Goal: Task Accomplishment & Management: Manage account settings

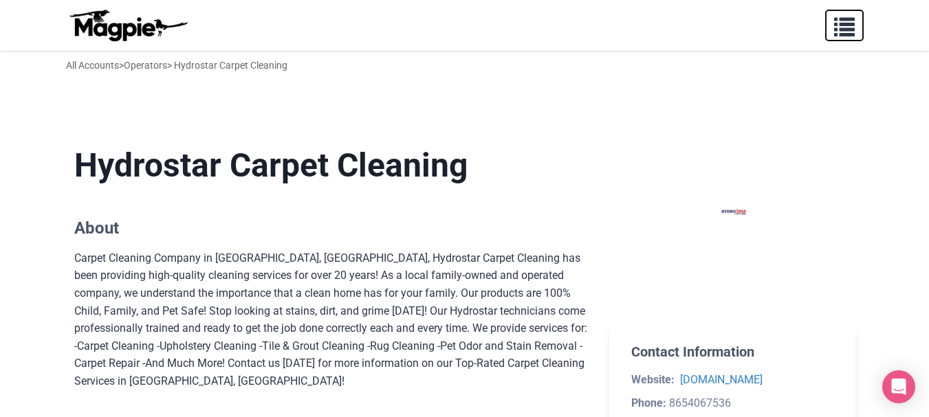
click at [852, 27] on span "button" at bounding box center [844, 24] width 21 height 21
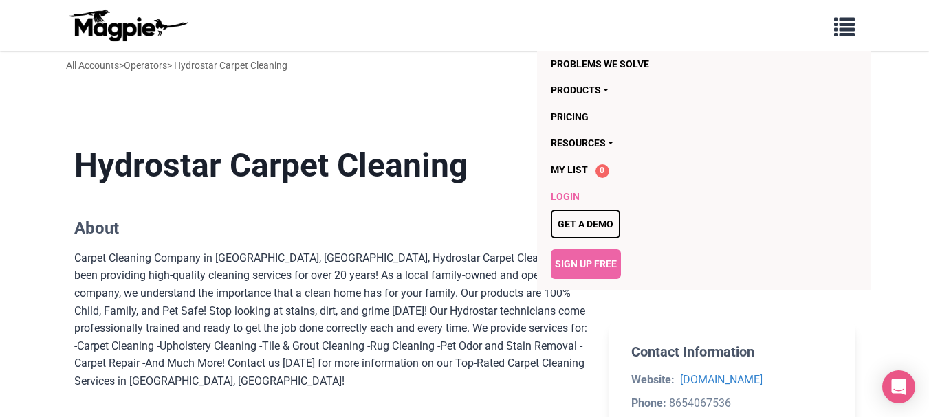
click at [575, 190] on link "Login" at bounding box center [677, 197] width 252 height 26
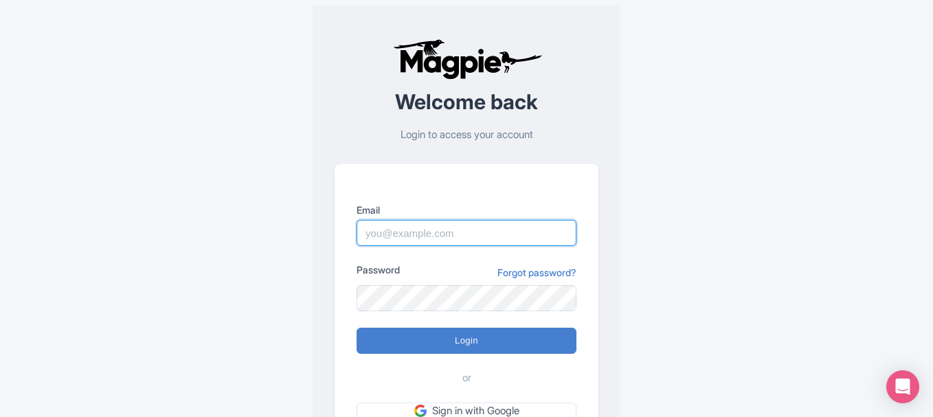
click at [409, 231] on input "Email" at bounding box center [467, 233] width 220 height 26
type input "hydrostarcarpetcleaning3@gmail.com"
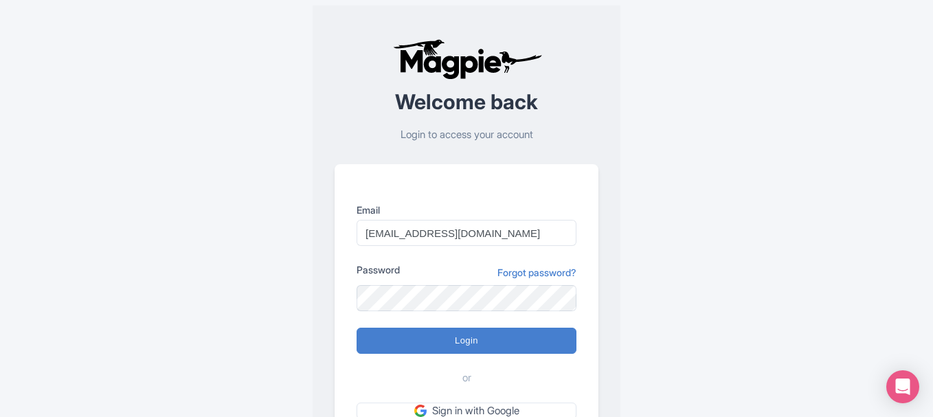
click at [411, 283] on div "Password Forgot password?" at bounding box center [467, 273] width 220 height 20
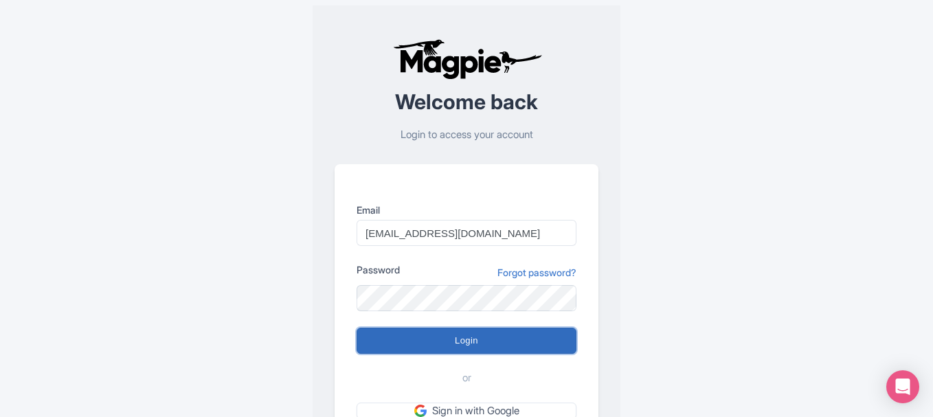
click at [463, 339] on input "Login" at bounding box center [467, 341] width 220 height 26
type input "Logging in..."
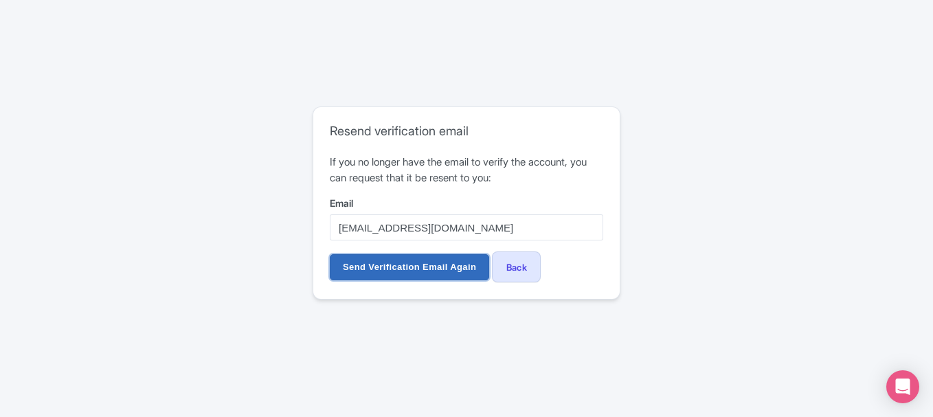
click at [432, 274] on input "Send Verification Email Again" at bounding box center [409, 267] width 159 height 26
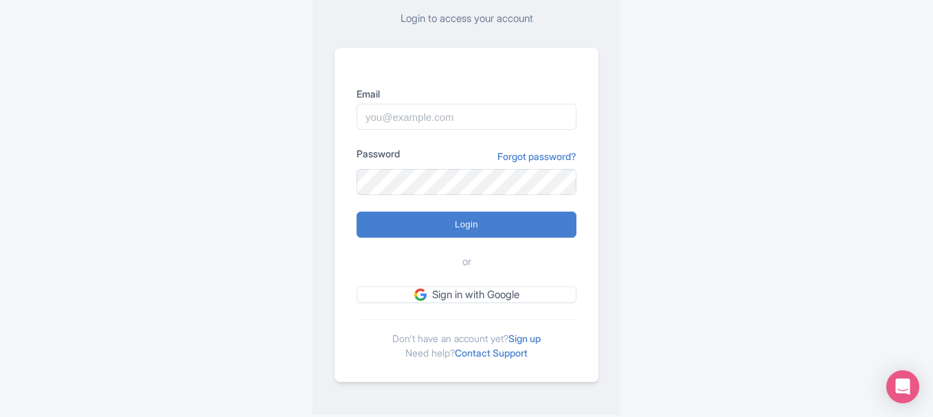
scroll to position [120, 0]
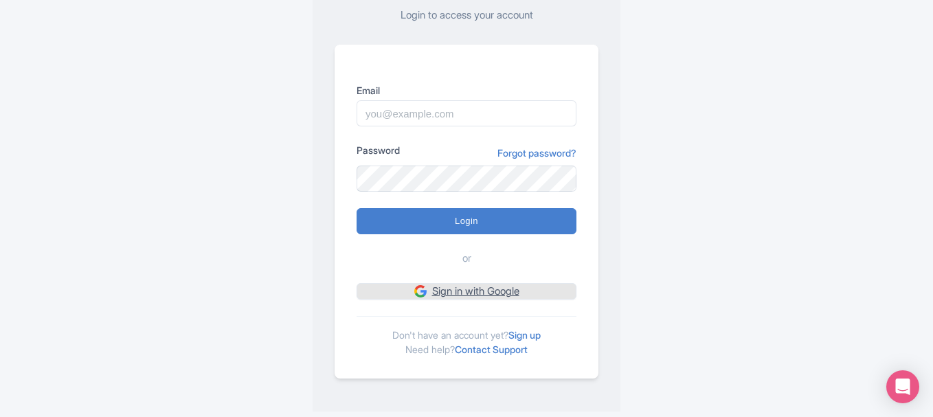
click at [486, 290] on link "Sign in with Google" at bounding box center [467, 291] width 220 height 17
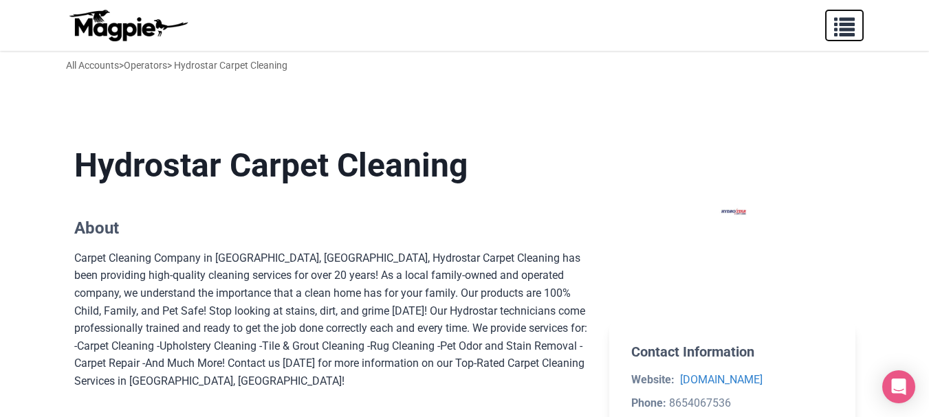
click at [851, 28] on span "button" at bounding box center [844, 24] width 21 height 21
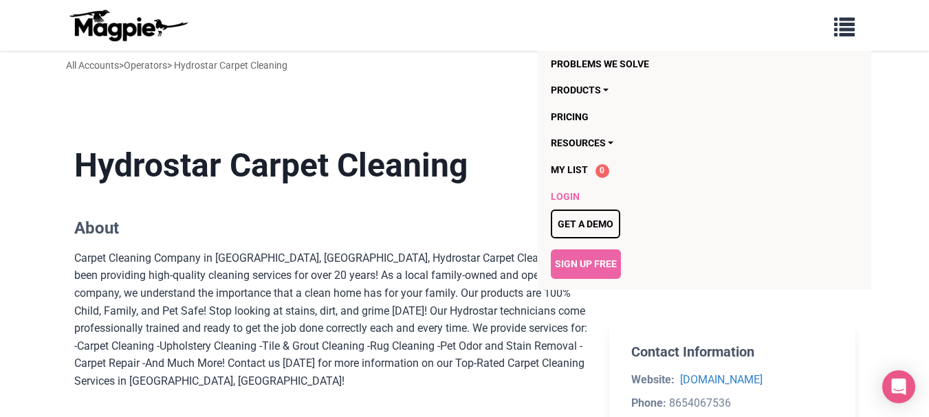
click at [577, 193] on link "Login" at bounding box center [677, 197] width 252 height 26
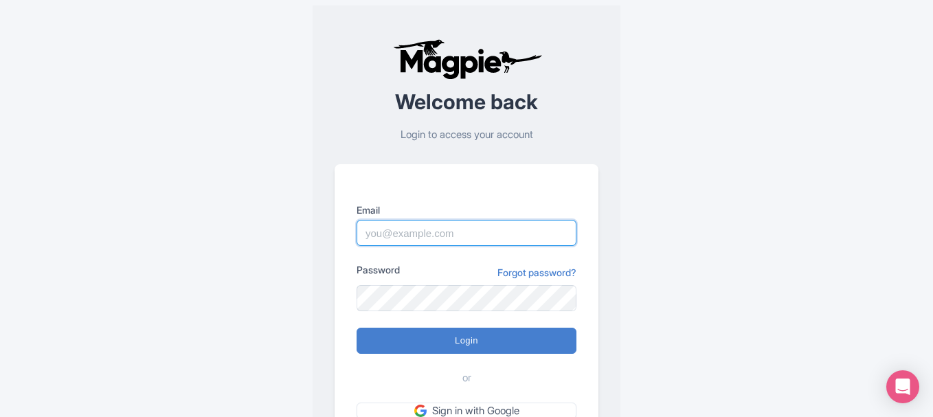
click at [409, 237] on input "Email" at bounding box center [467, 233] width 220 height 26
type input "hydrostarcarpetcleaning3@gmail.com"
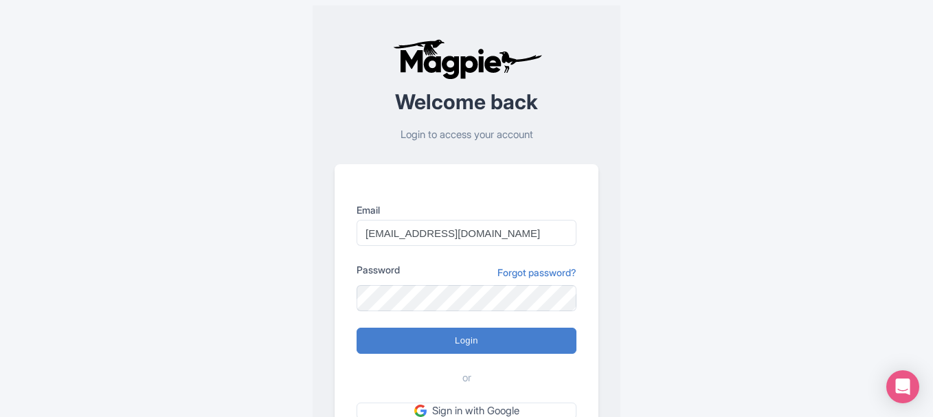
click at [423, 283] on div "Password Forgot password?" at bounding box center [467, 287] width 220 height 49
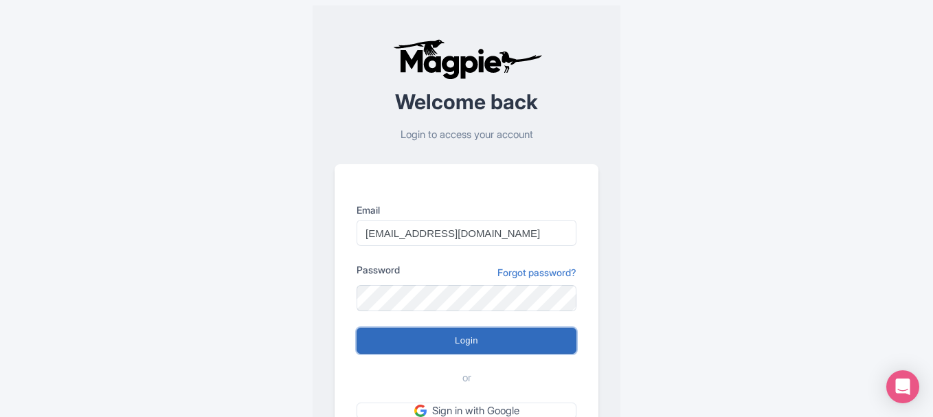
click at [448, 335] on input "Login" at bounding box center [467, 341] width 220 height 26
type input "Logging in..."
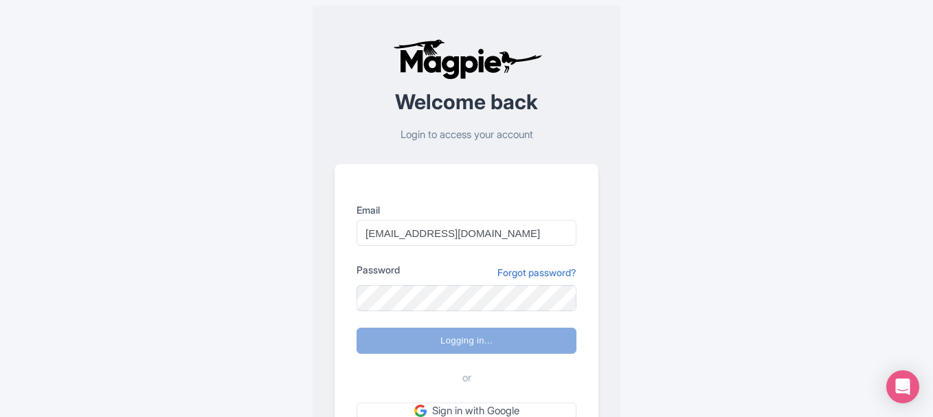
scroll to position [14, 0]
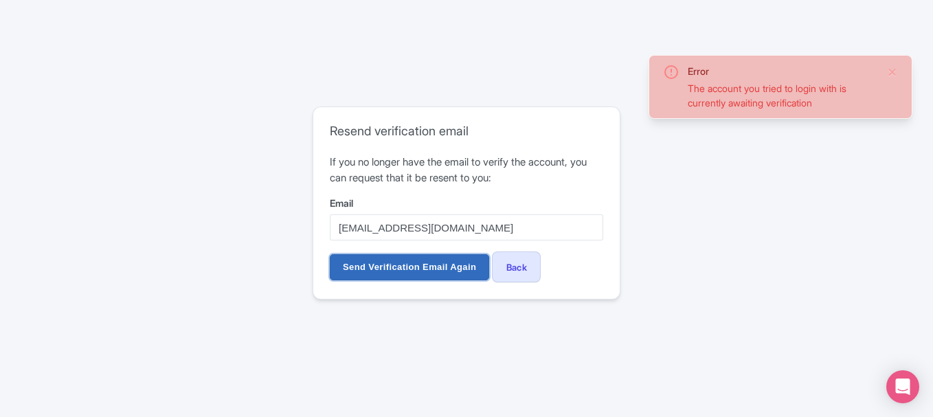
click at [454, 262] on input "Send Verification Email Again" at bounding box center [409, 267] width 159 height 26
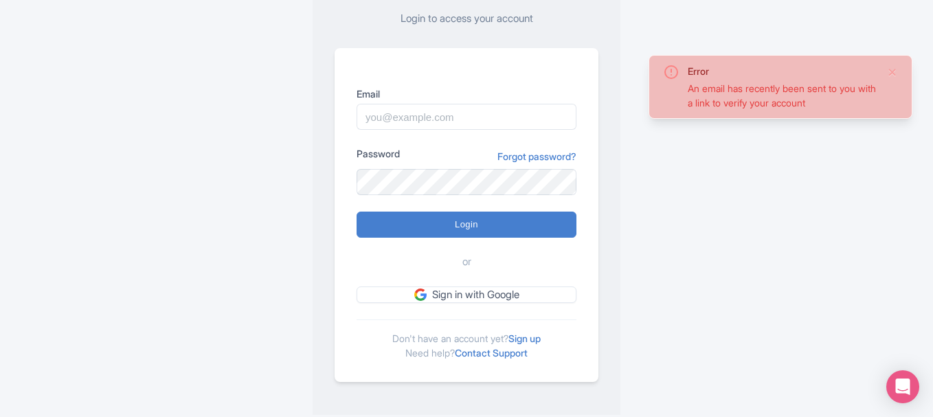
scroll to position [120, 0]
